Goal: Task Accomplishment & Management: Manage account settings

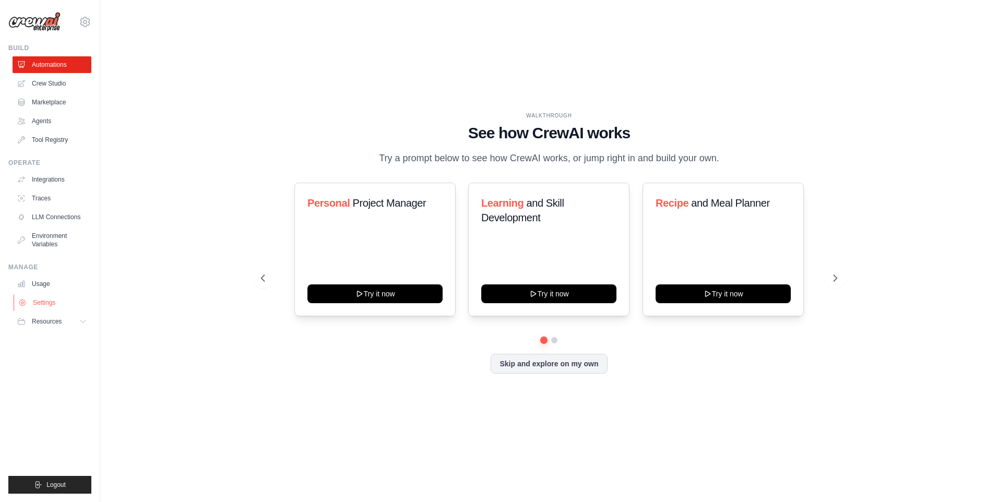
click at [39, 305] on link "Settings" at bounding box center [53, 302] width 79 height 17
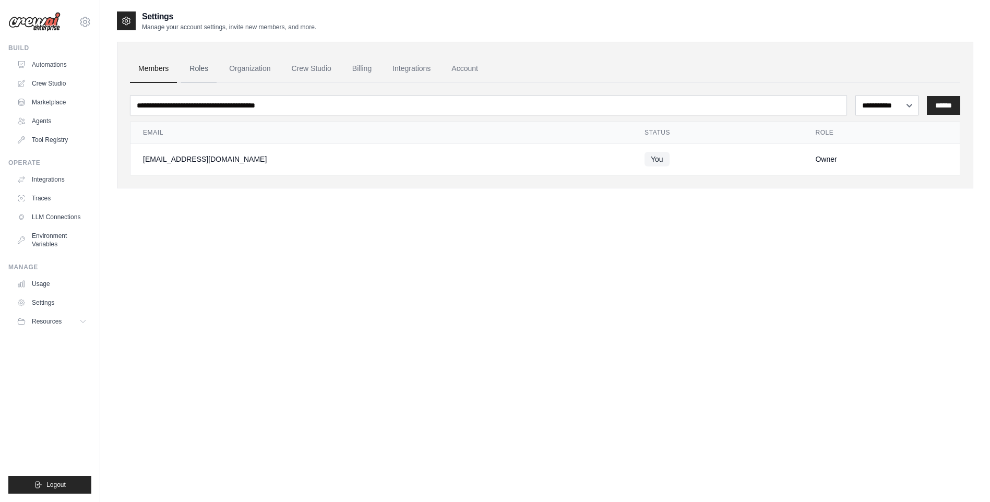
click at [195, 68] on link "Roles" at bounding box center [199, 69] width 36 height 28
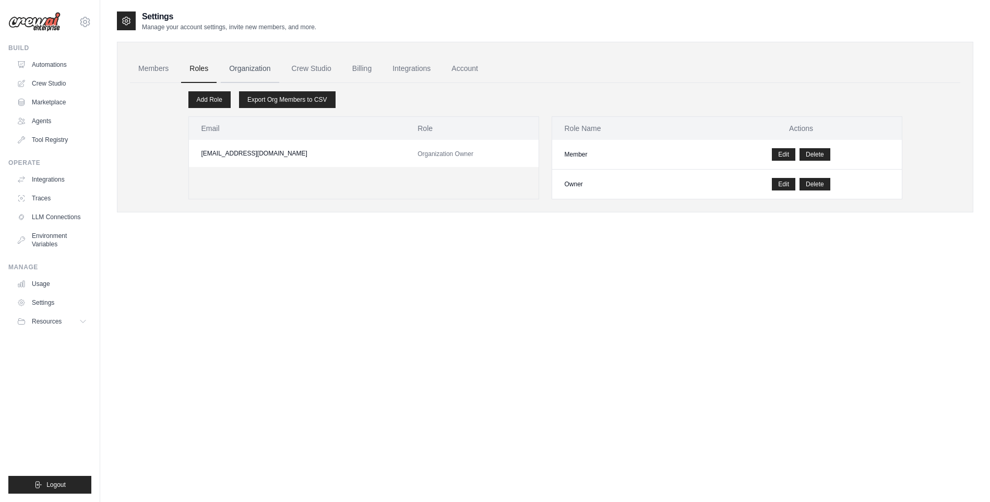
click at [240, 70] on link "Organization" at bounding box center [250, 69] width 58 height 28
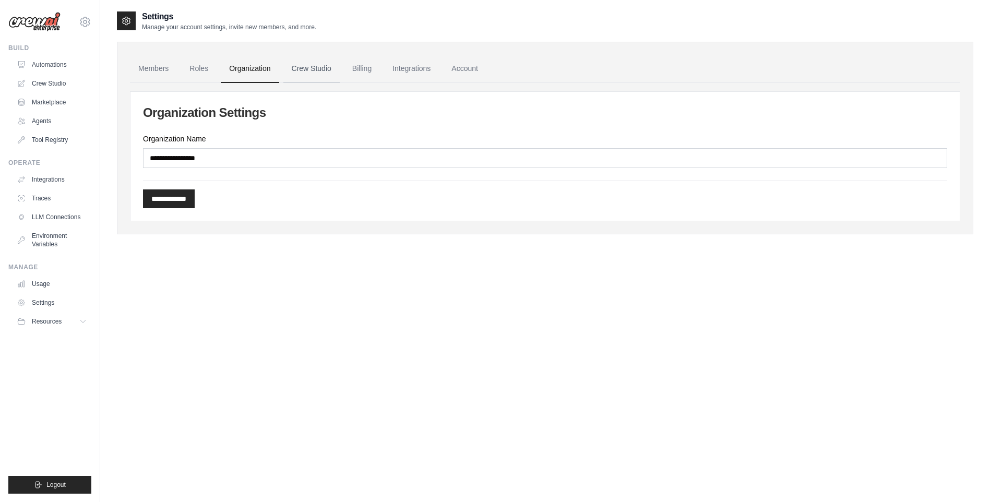
click at [322, 68] on link "Crew Studio" at bounding box center [311, 69] width 56 height 28
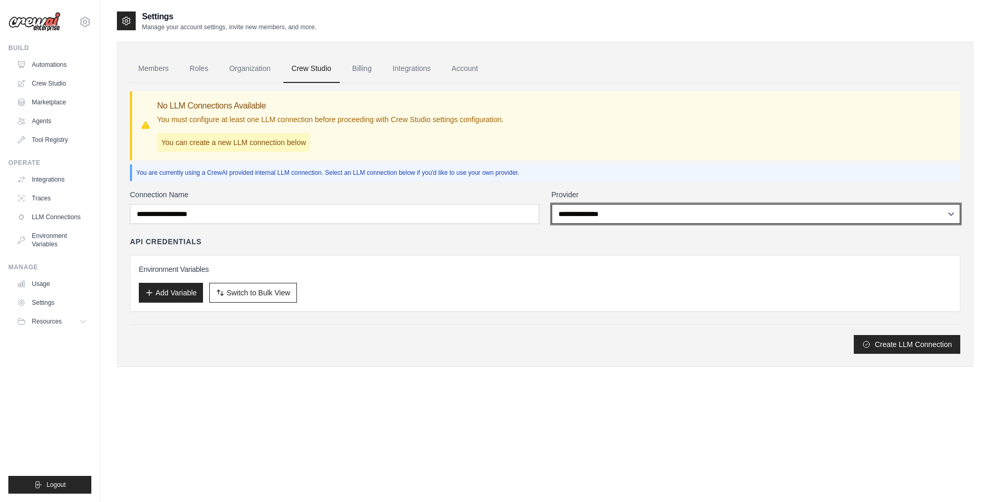
click at [622, 219] on select "**********" at bounding box center [756, 214] width 409 height 20
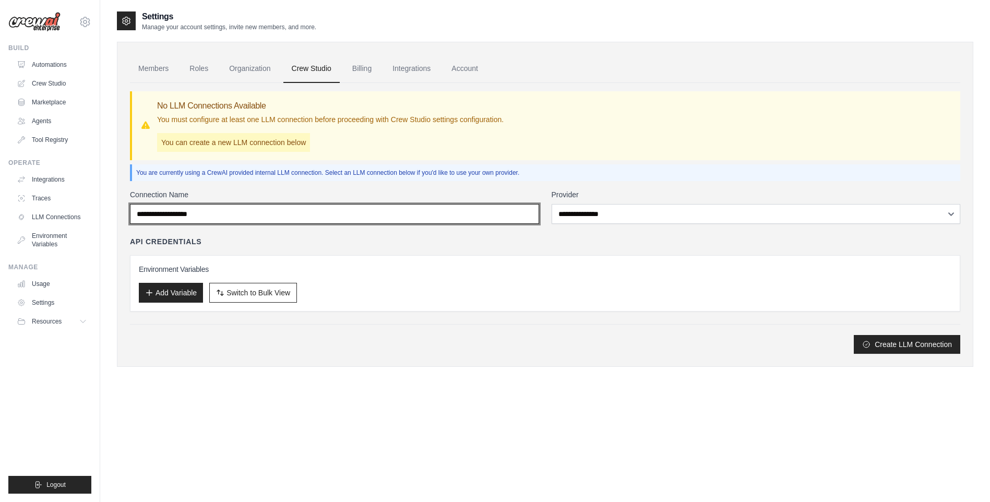
click at [488, 213] on input "Connection Name" at bounding box center [334, 214] width 409 height 20
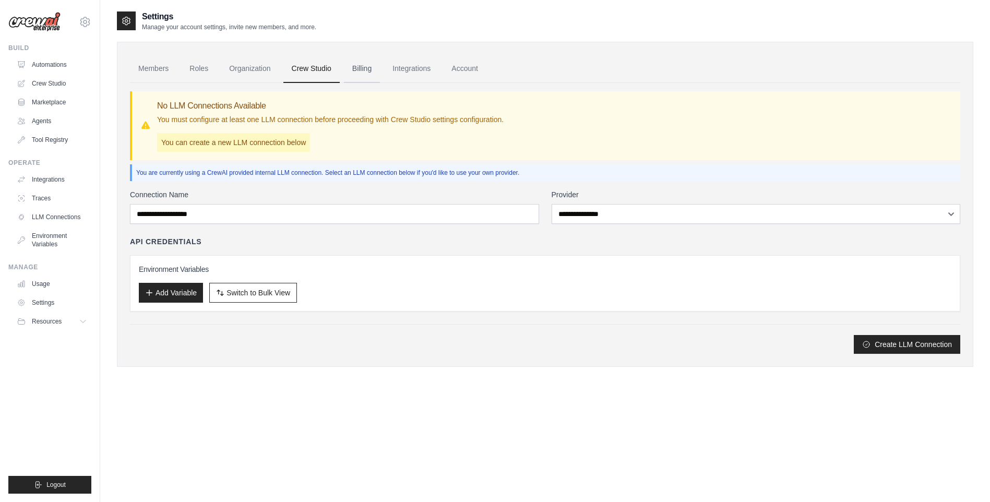
click at [364, 73] on link "Billing" at bounding box center [362, 69] width 36 height 28
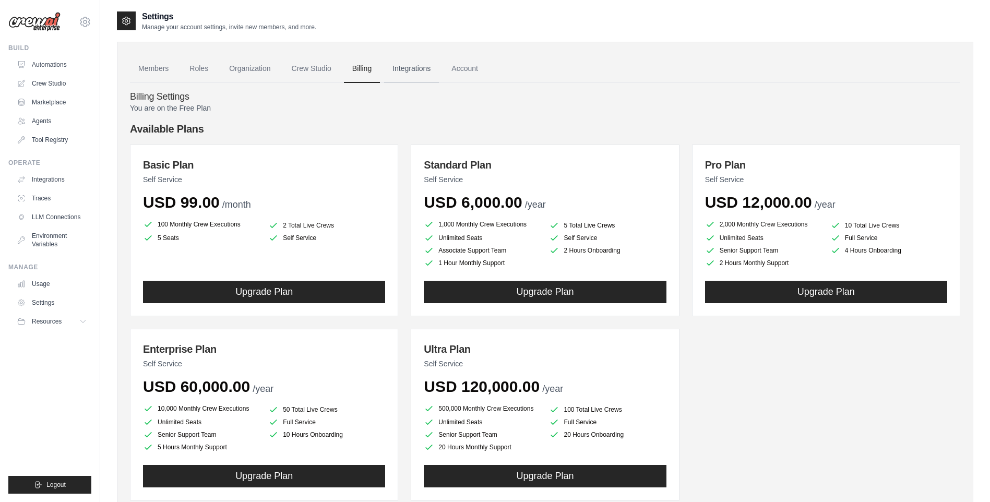
click at [412, 67] on link "Integrations" at bounding box center [411, 69] width 55 height 28
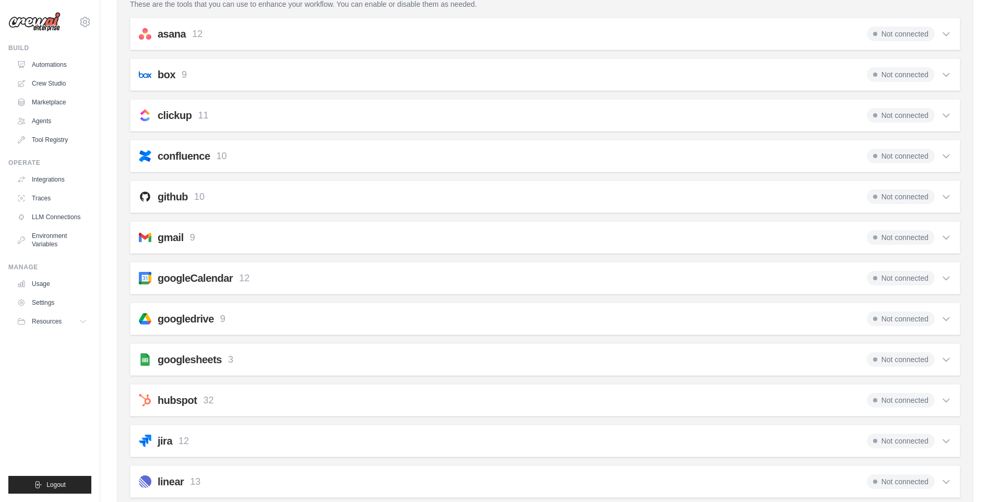
scroll to position [261, 0]
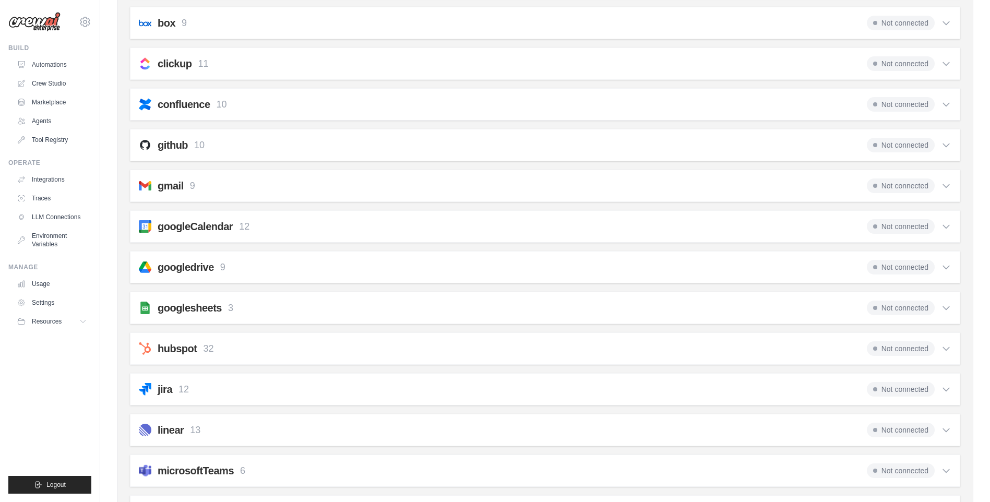
click at [913, 310] on span "Not connected" at bounding box center [901, 308] width 68 height 15
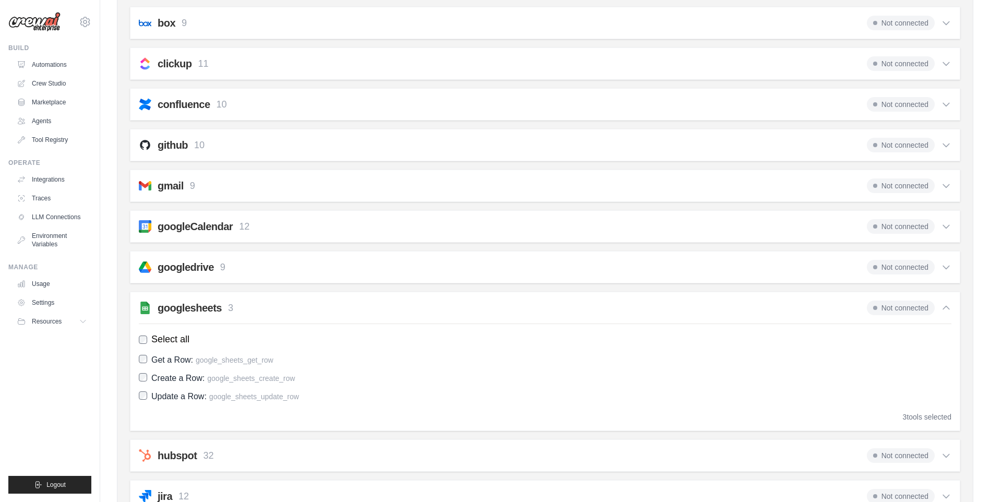
click at [912, 308] on span "Not connected" at bounding box center [901, 308] width 68 height 15
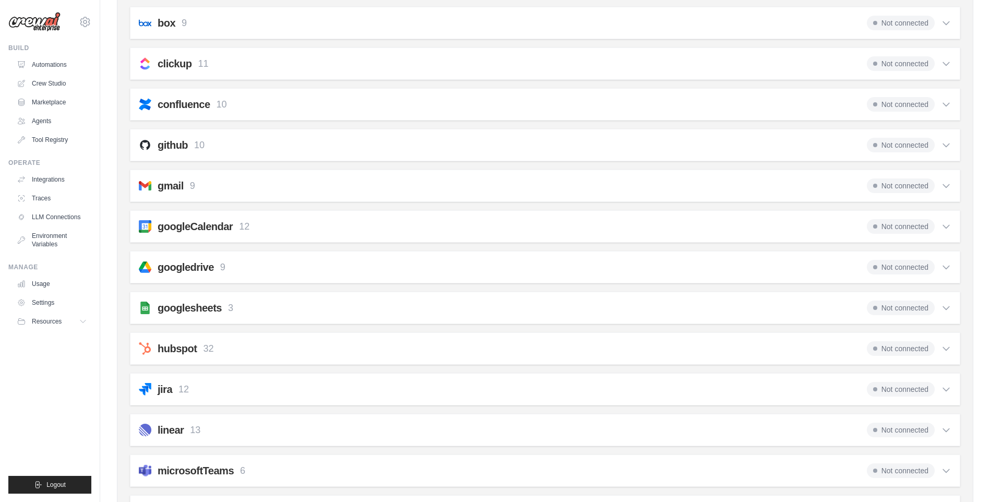
click at [188, 309] on h2 "googlesheets" at bounding box center [190, 308] width 64 height 15
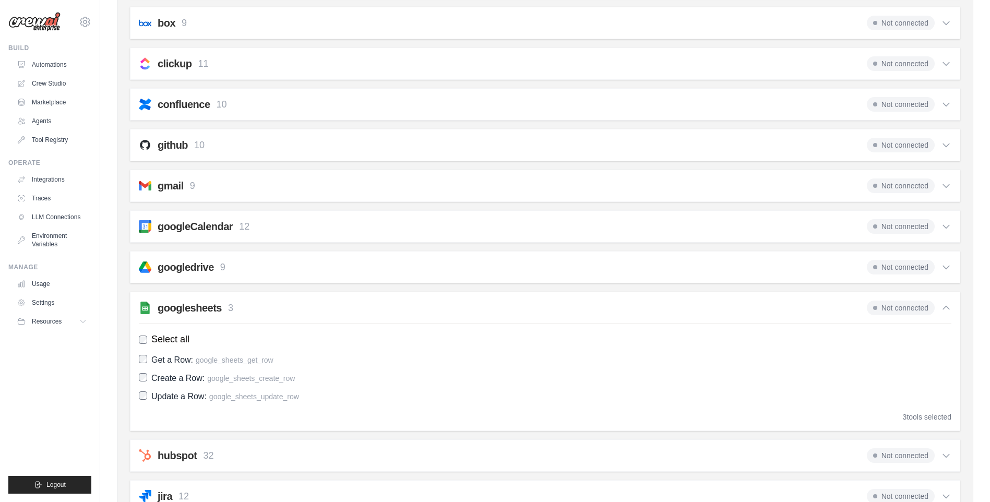
click at [188, 309] on h2 "googlesheets" at bounding box center [190, 308] width 64 height 15
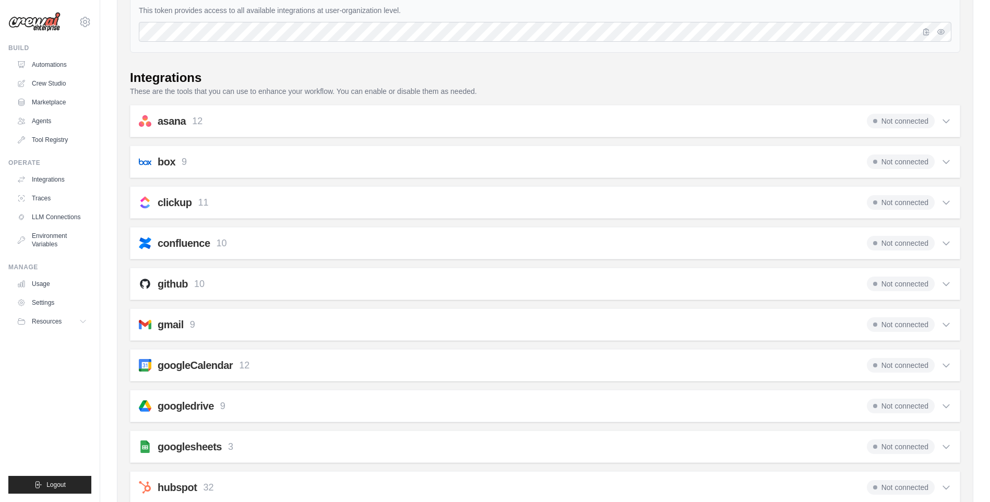
scroll to position [0, 0]
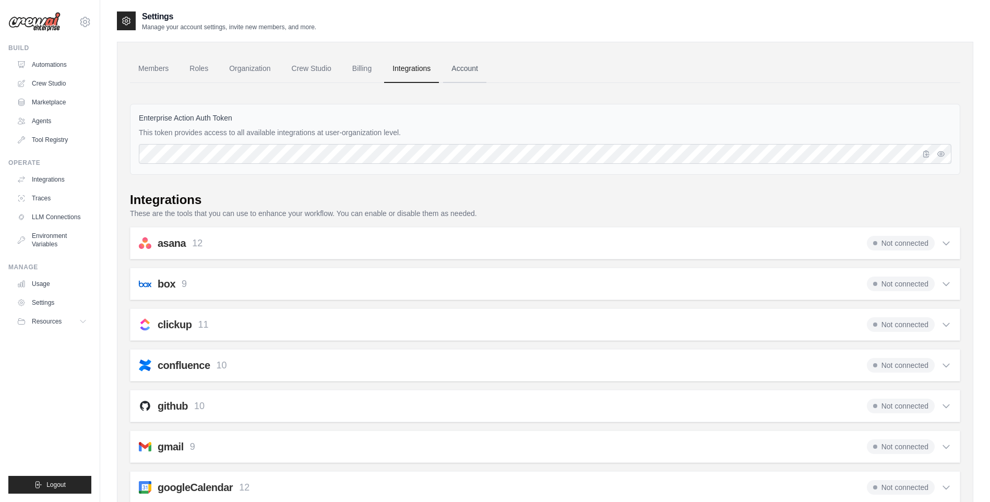
click at [481, 69] on link "Account" at bounding box center [464, 69] width 43 height 28
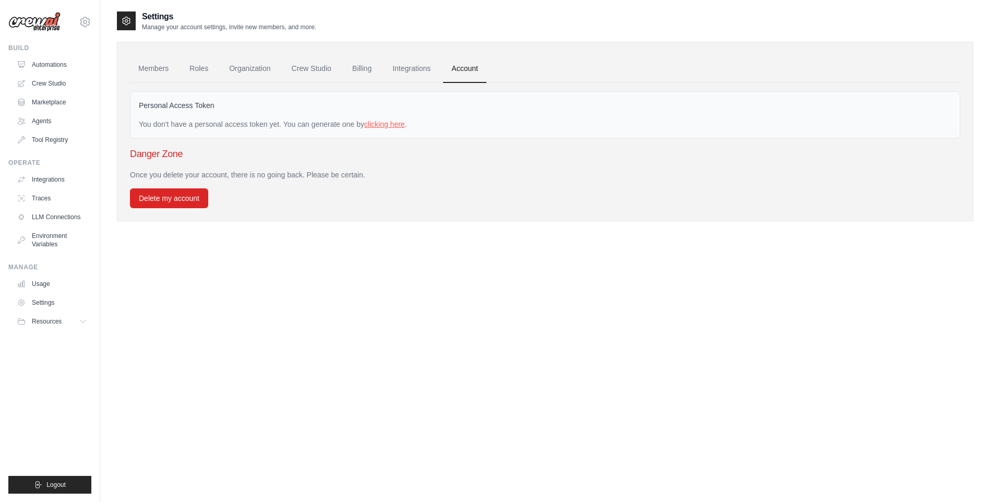
click at [386, 127] on link "clicking here" at bounding box center [384, 124] width 41 height 8
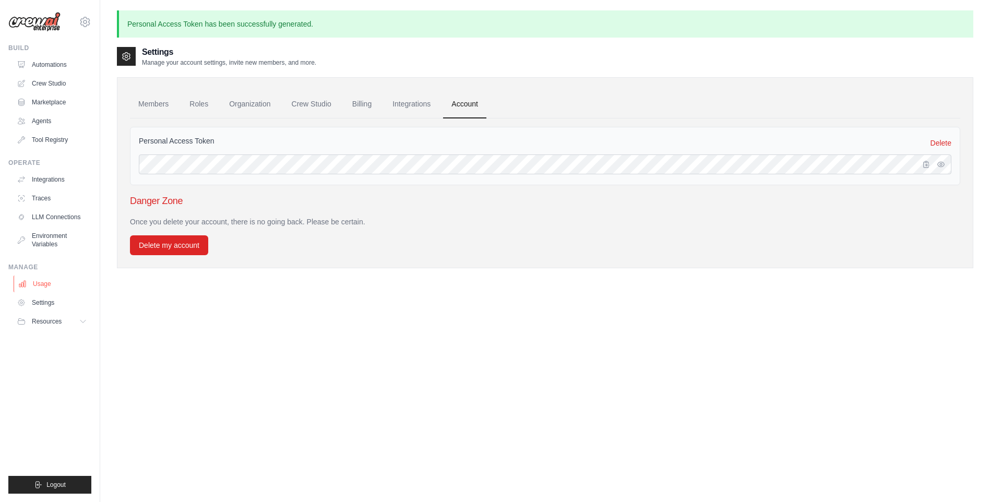
click at [43, 283] on link "Usage" at bounding box center [53, 284] width 79 height 17
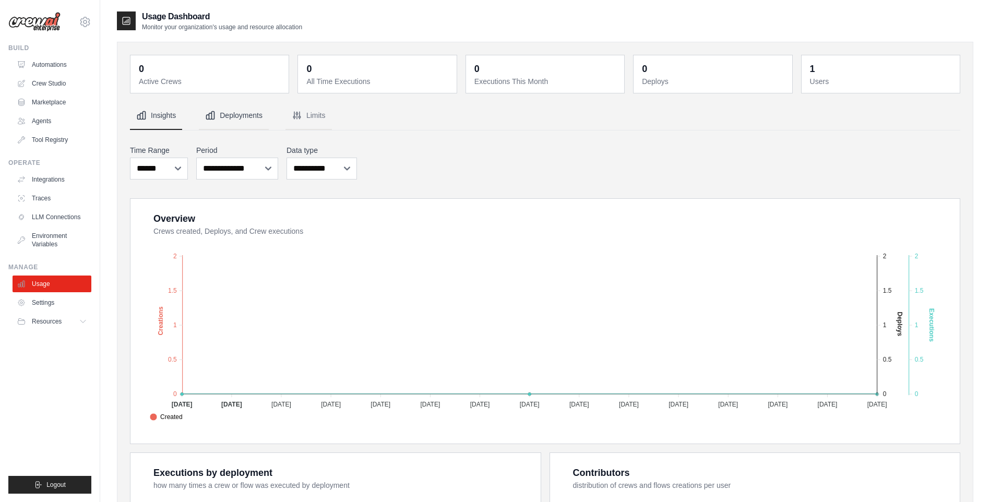
click at [231, 121] on button "Deployments" at bounding box center [234, 116] width 70 height 28
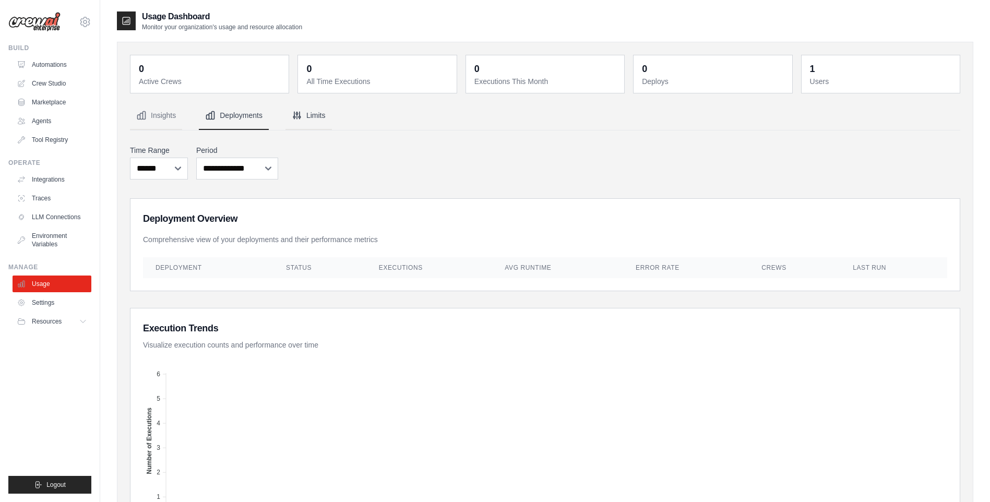
click at [301, 118] on icon "Tabs" at bounding box center [297, 115] width 10 height 10
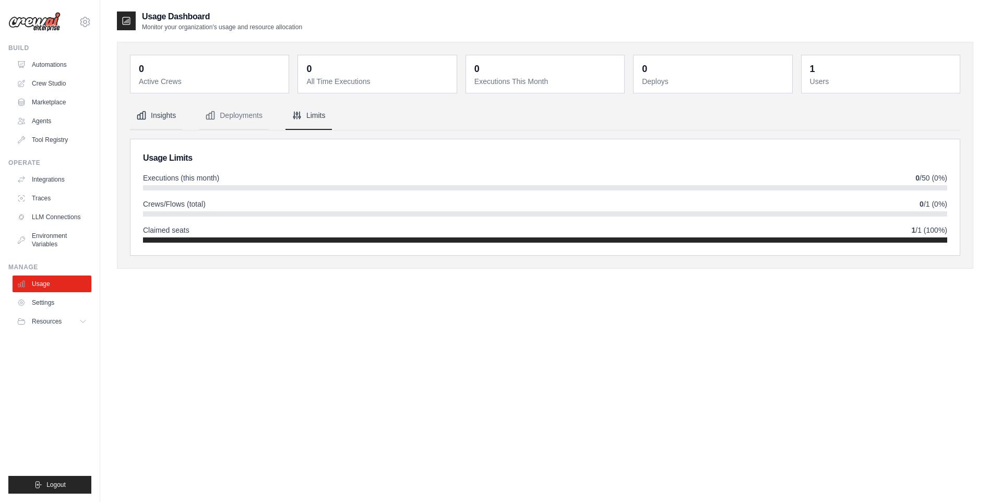
click at [160, 124] on button "Insights" at bounding box center [156, 116] width 52 height 28
